Goal: Information Seeking & Learning: Learn about a topic

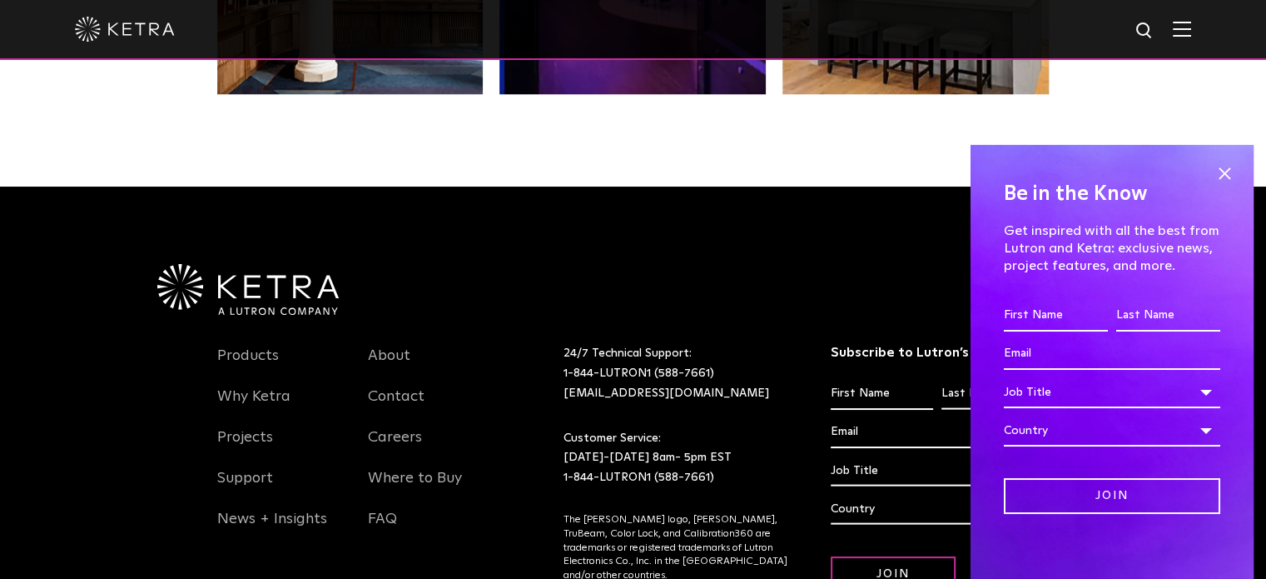
scroll to position [3413, 0]
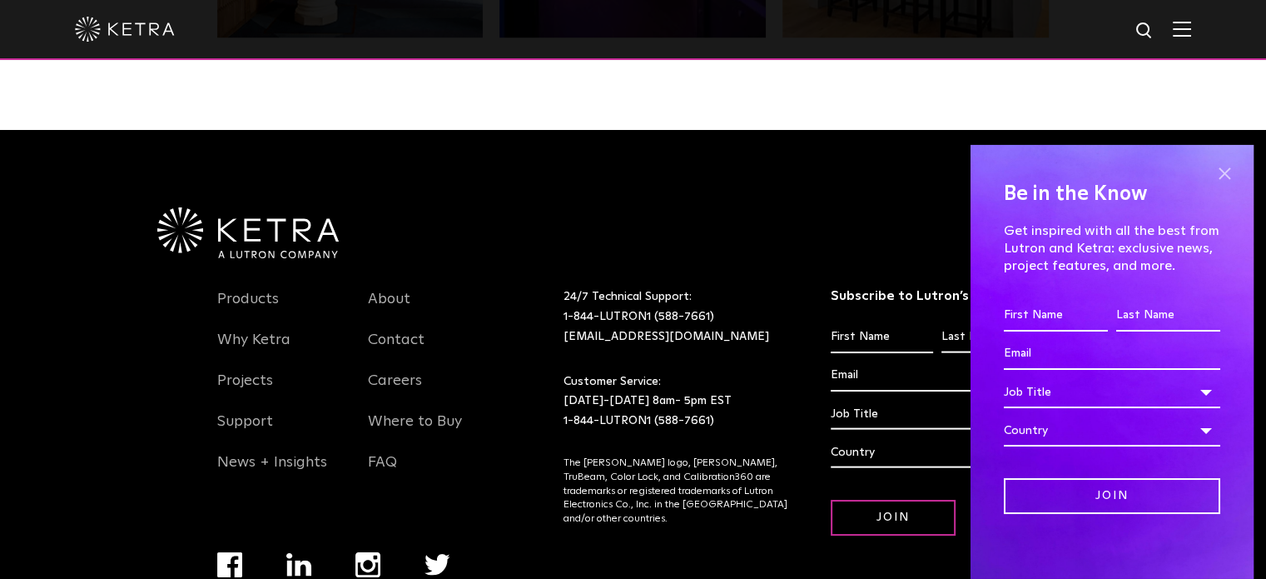
click at [1212, 171] on span at bounding box center [1224, 173] width 25 height 25
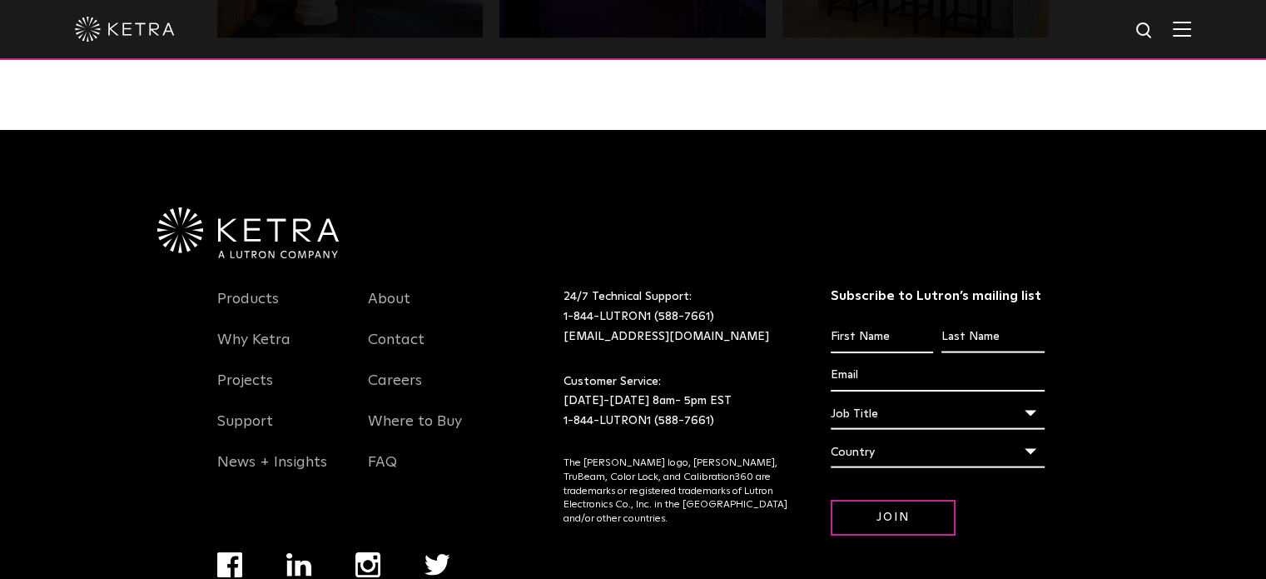
click at [1191, 36] on img at bounding box center [1182, 29] width 18 height 16
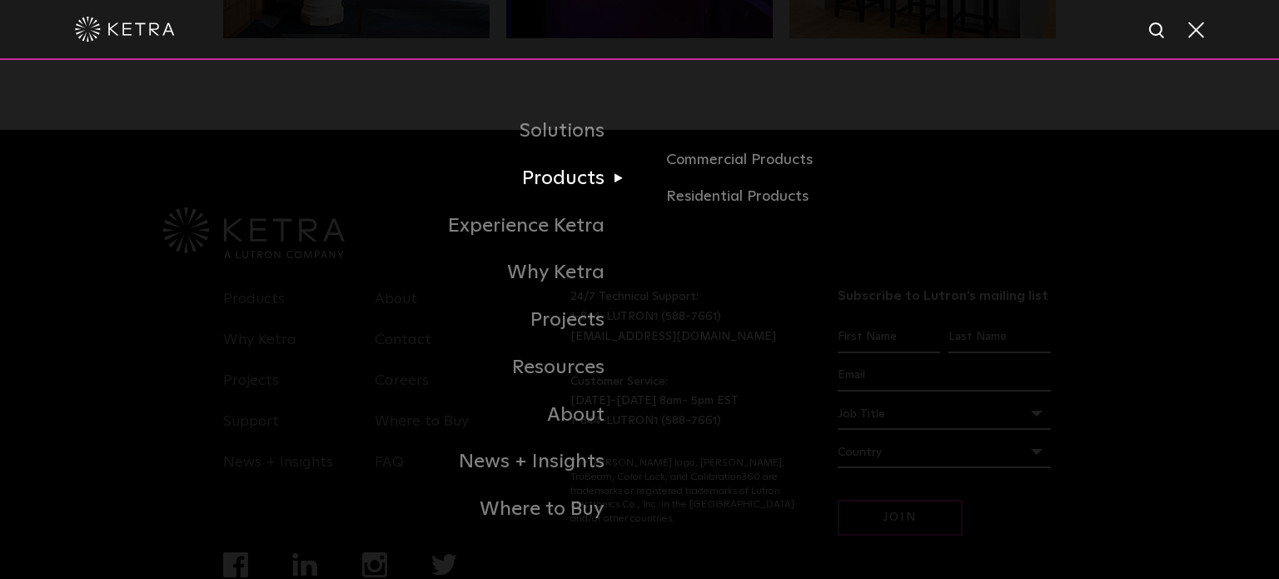
click at [558, 179] on link "Products" at bounding box center [431, 178] width 416 height 47
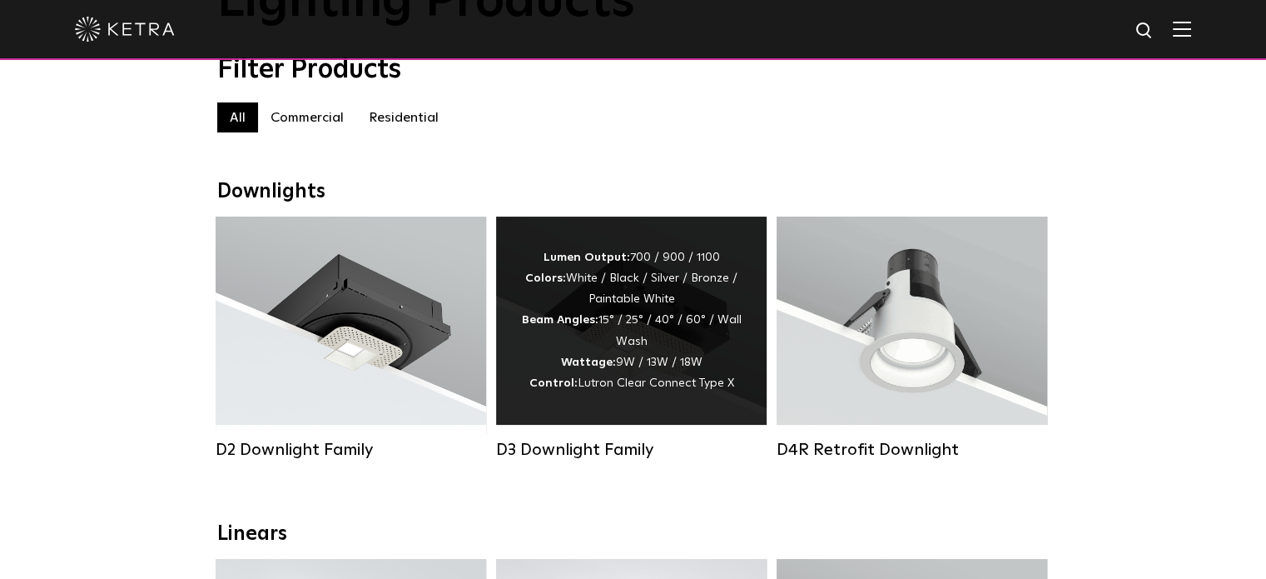
scroll to position [166, 0]
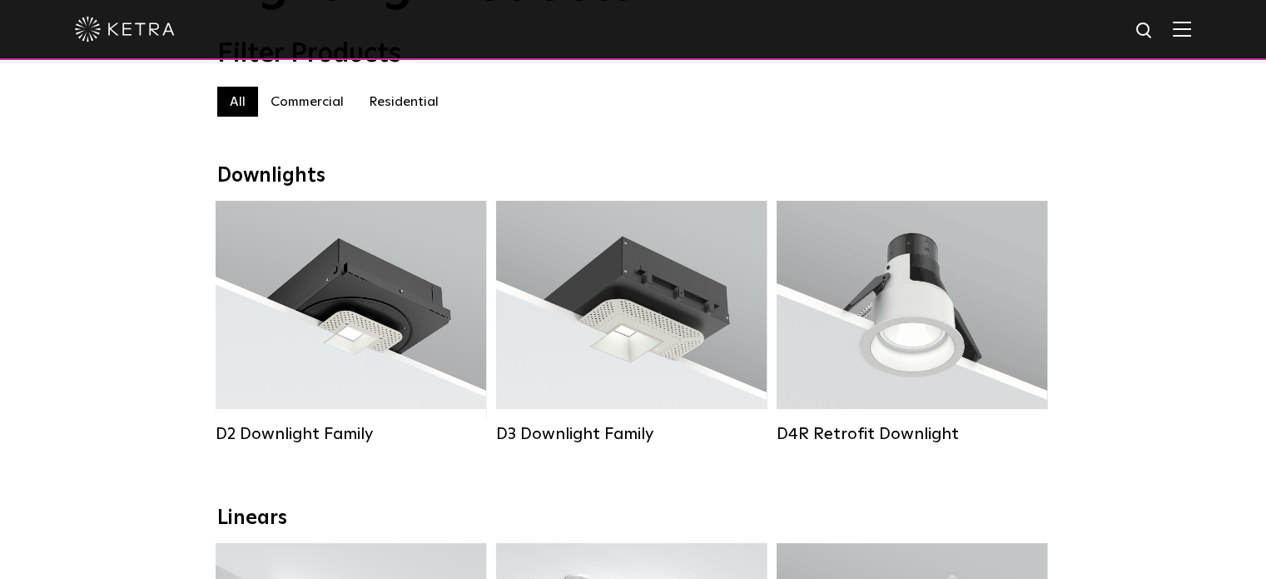
click at [321, 109] on label "Commercial" at bounding box center [307, 102] width 98 height 30
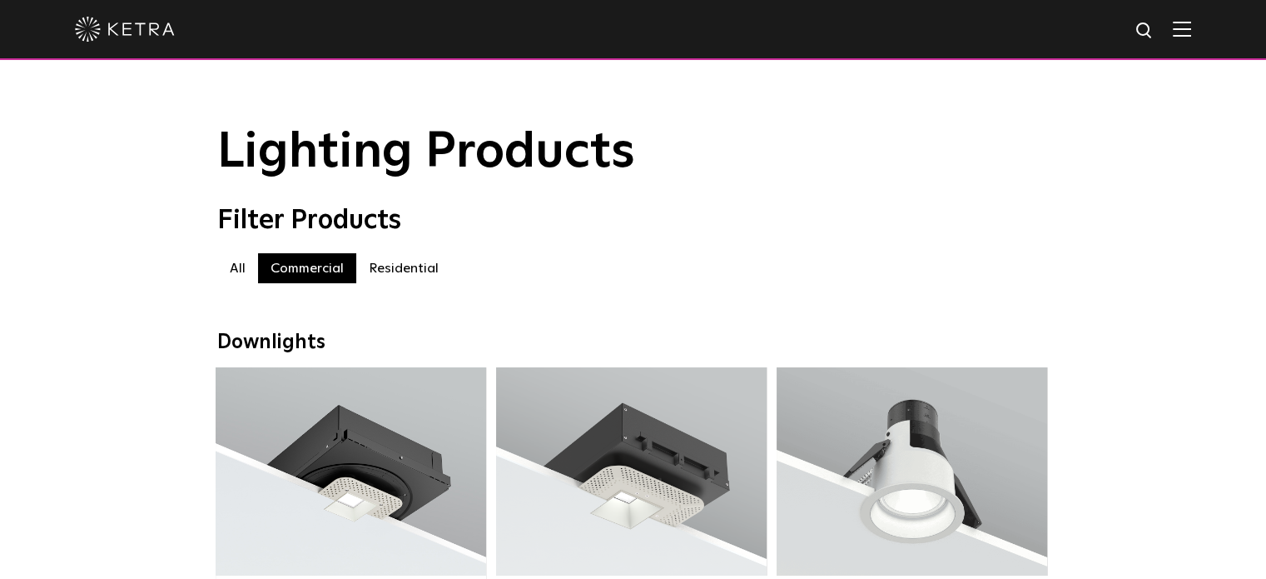
click at [410, 271] on label "Residential" at bounding box center [403, 268] width 95 height 30
click at [423, 272] on label "Residential" at bounding box center [403, 268] width 95 height 30
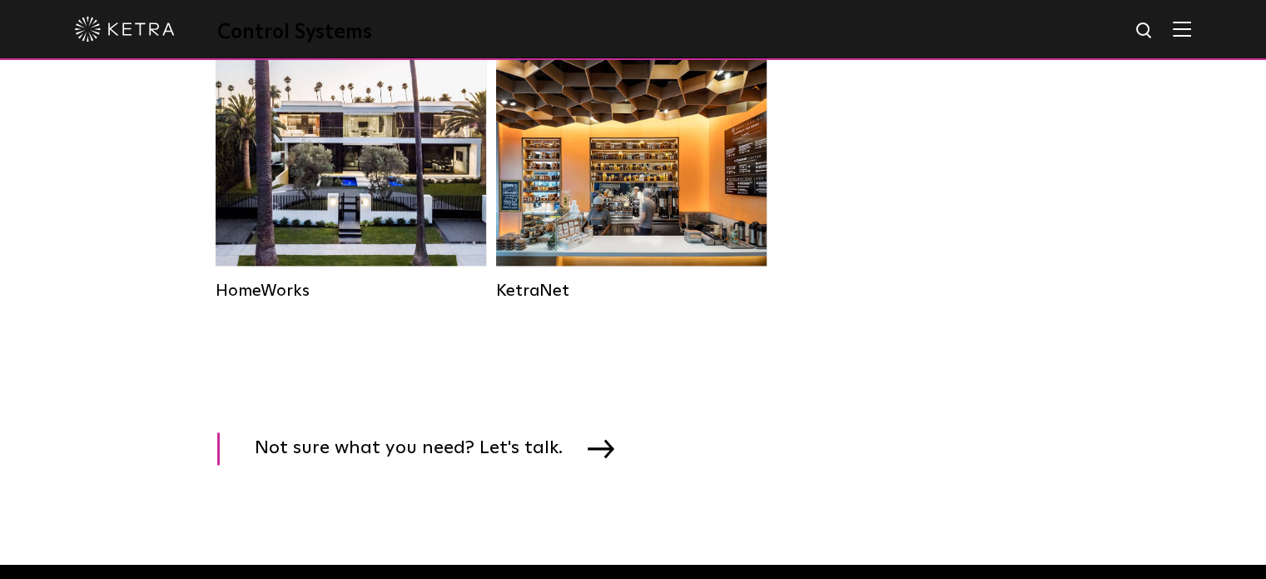
scroll to position [2331, 0]
